Goal: Task Accomplishment & Management: Use online tool/utility

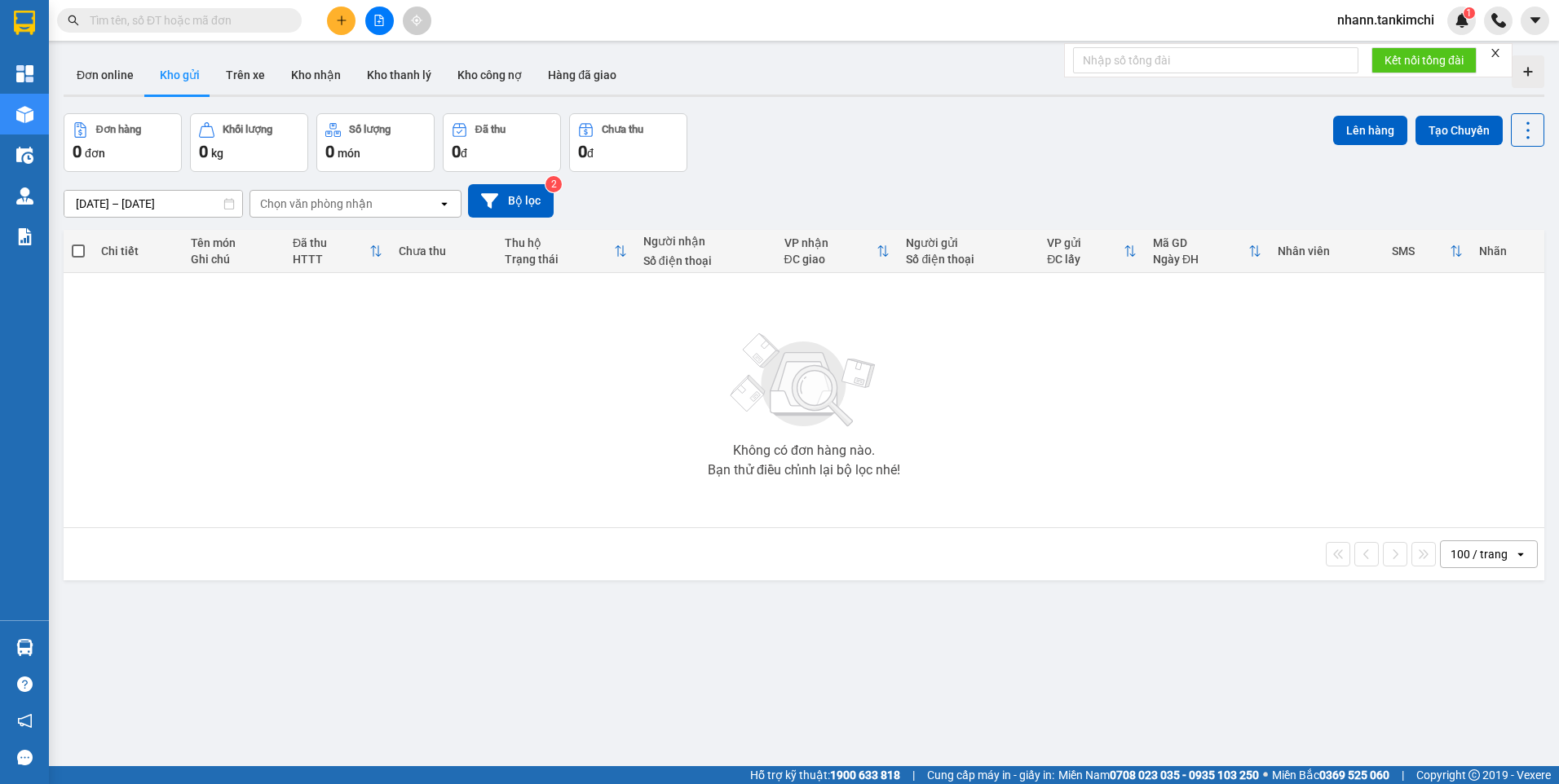
click at [179, 26] on input "text" at bounding box center [185, 19] width 192 height 17
paste input "0902332654"
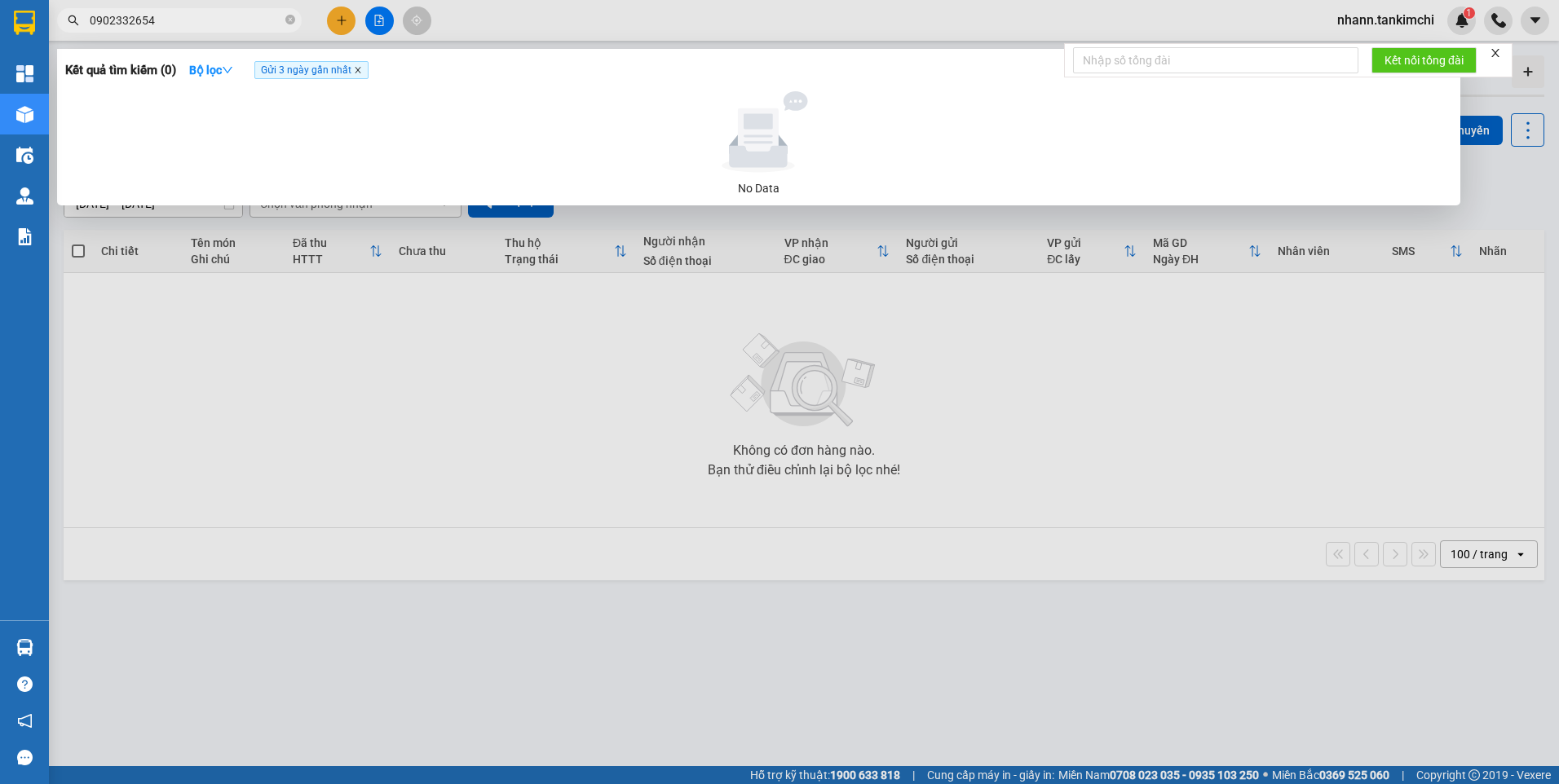
type input "0902332654"
click at [359, 68] on icon "close" at bounding box center [357, 71] width 6 height 6
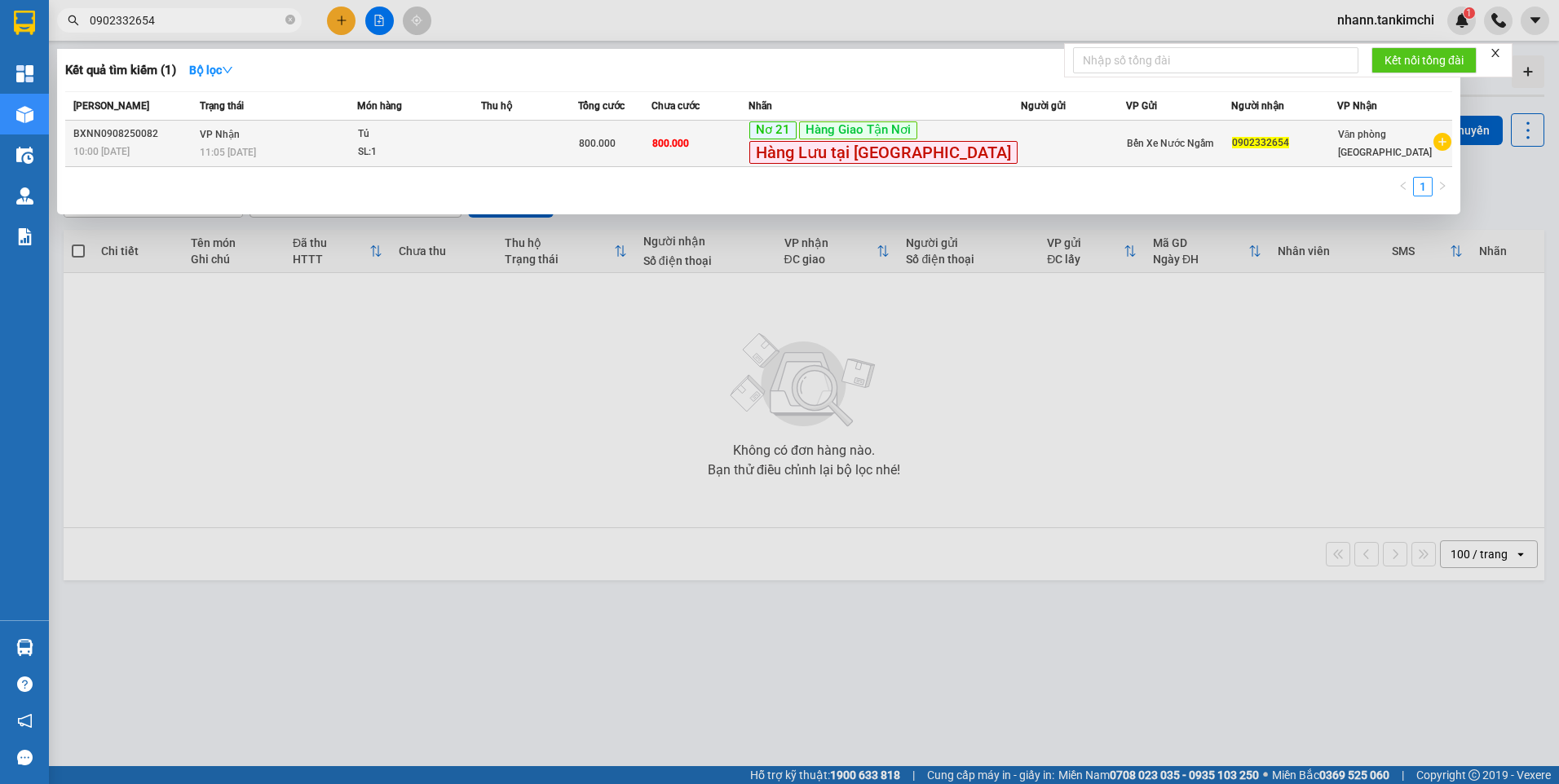
click at [578, 145] on td at bounding box center [529, 144] width 97 height 47
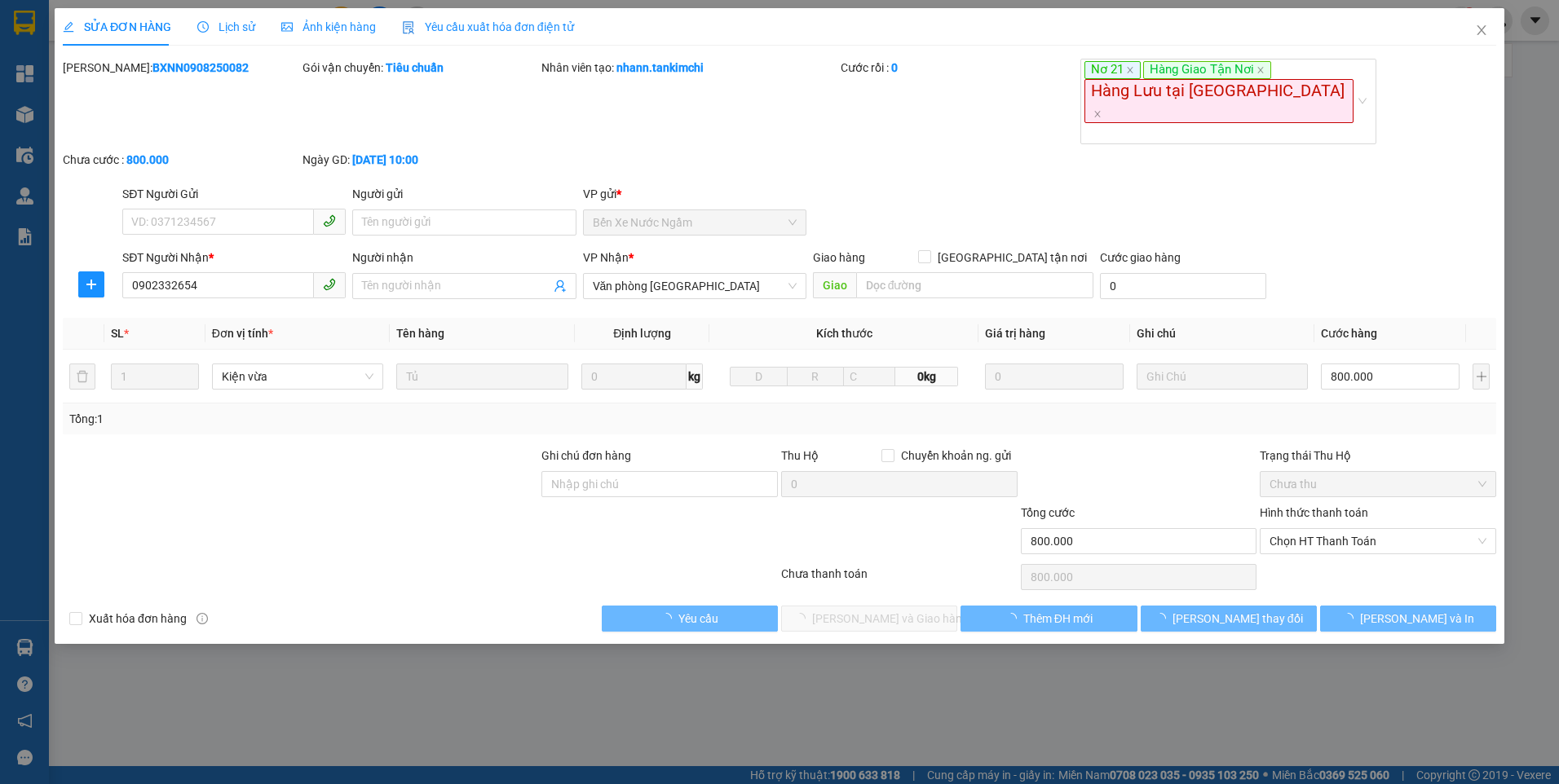
type input "0902332654"
type input "800.000"
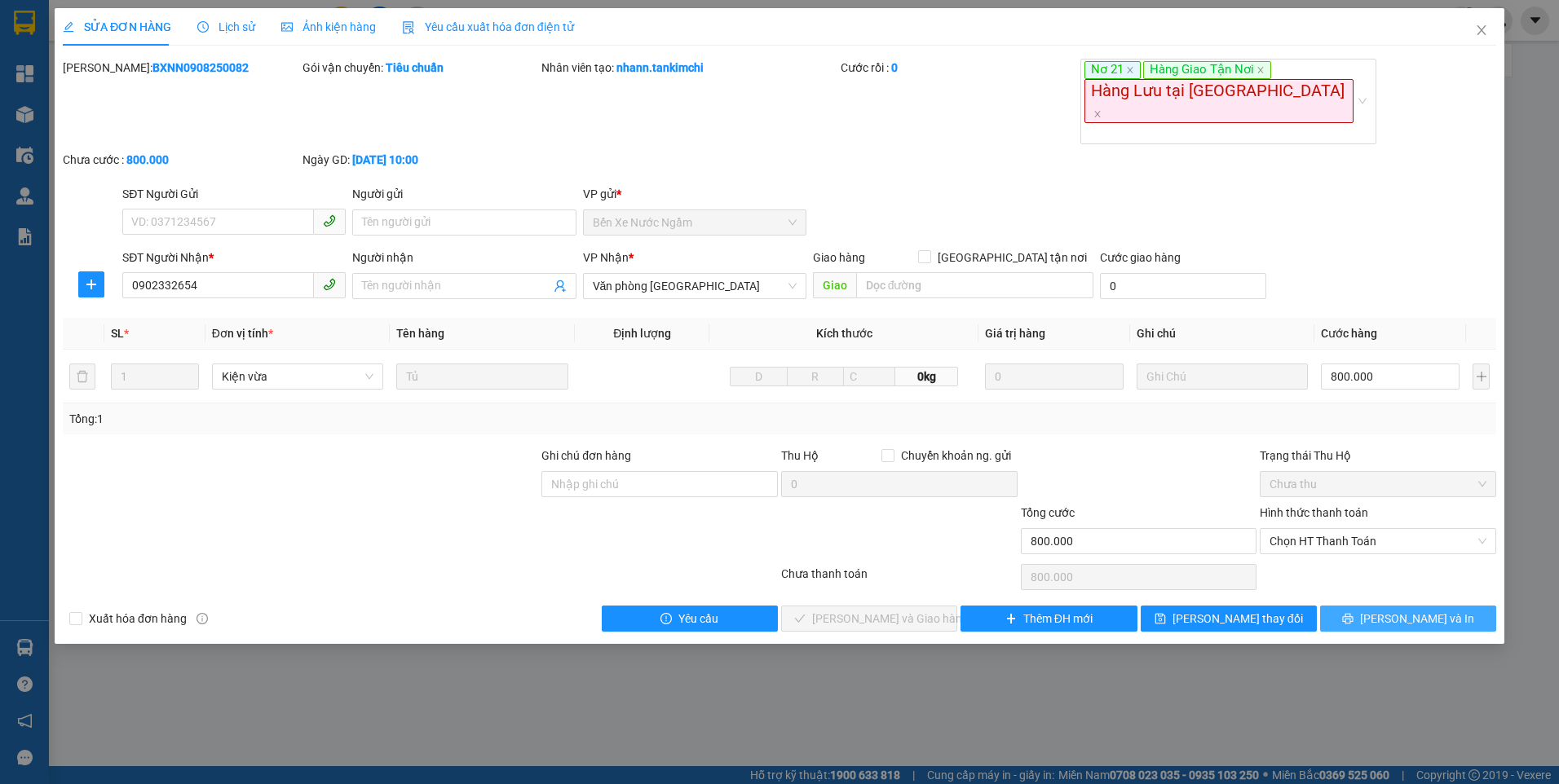
click at [1426, 610] on span "[PERSON_NAME] và In" at bounding box center [1417, 618] width 114 height 17
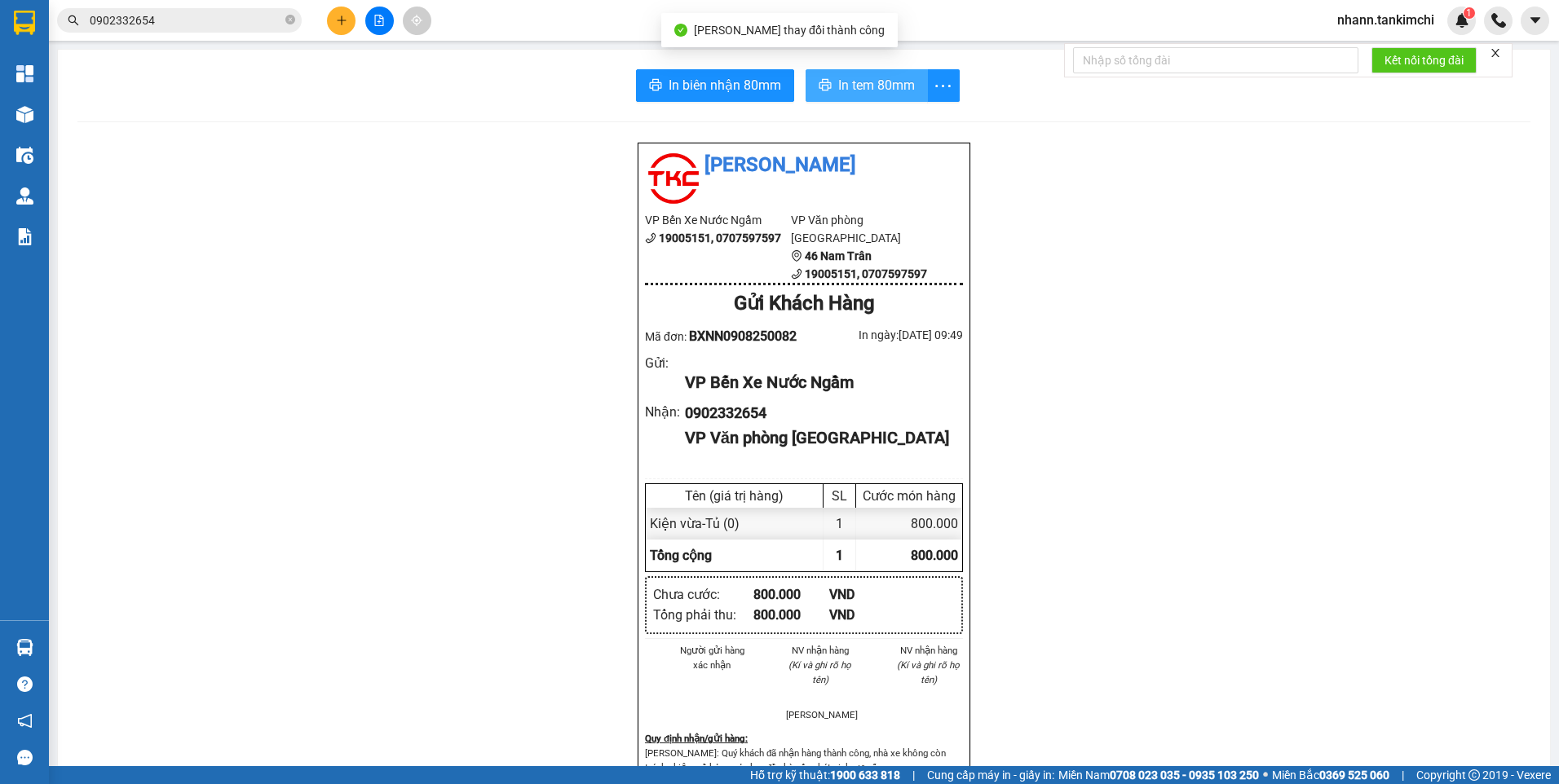
click at [860, 85] on span "In tem 80mm" at bounding box center [876, 86] width 76 height 20
